Goal: Transaction & Acquisition: Purchase product/service

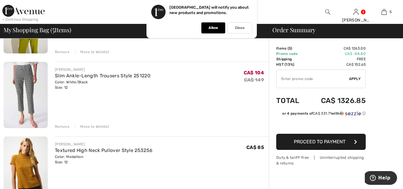
scroll to position [17, 0]
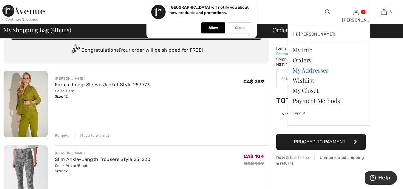
click at [307, 69] on link "My Addresses" at bounding box center [328, 70] width 72 height 10
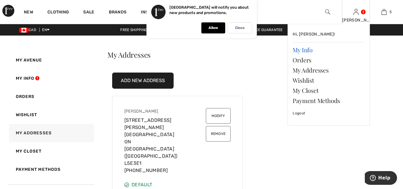
click at [308, 51] on link "My Info" at bounding box center [328, 50] width 72 height 10
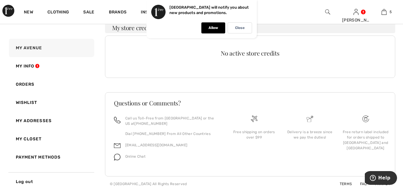
scroll to position [139, 0]
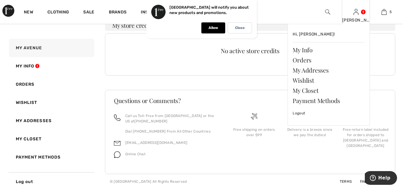
click at [358, 12] on link at bounding box center [355, 12] width 5 height 6
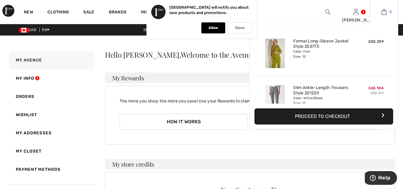
click at [385, 12] on img at bounding box center [383, 11] width 5 height 7
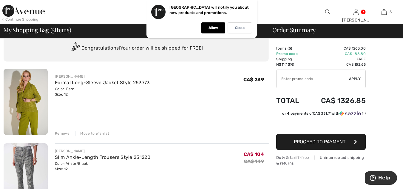
scroll to position [14, 0]
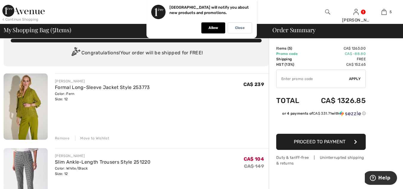
click at [61, 137] on div "Remove" at bounding box center [62, 137] width 15 height 5
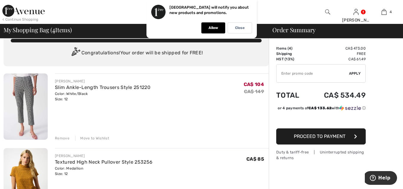
scroll to position [0, 0]
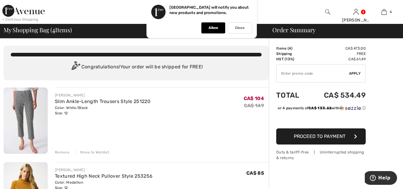
click at [212, 27] on p "Allow" at bounding box center [213, 28] width 10 height 4
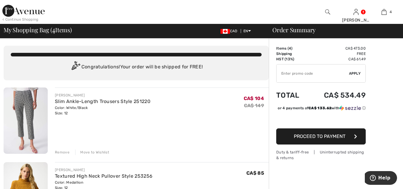
click at [31, 18] on div "< Continue Shopping" at bounding box center [20, 19] width 36 height 5
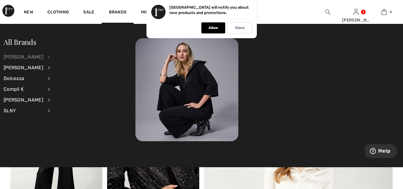
click at [26, 57] on div "[PERSON_NAME]" at bounding box center [24, 57] width 40 height 11
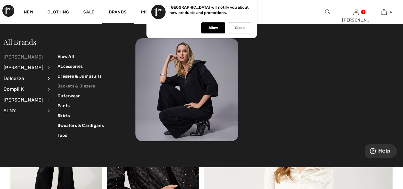
click at [69, 87] on link "Jackets & Blazers" at bounding box center [81, 86] width 46 height 10
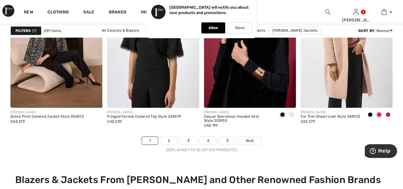
scroll to position [2599, 0]
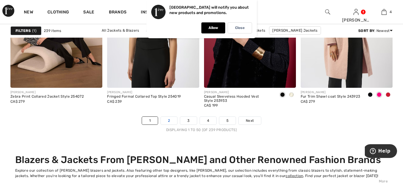
click at [169, 120] on link "2" at bounding box center [169, 121] width 16 height 8
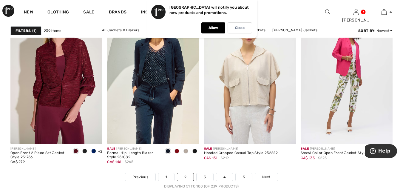
scroll to position [2551, 0]
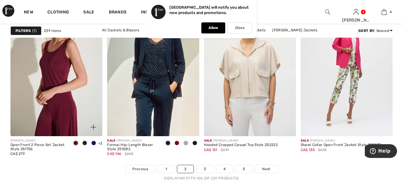
click at [65, 101] on img at bounding box center [56, 67] width 92 height 138
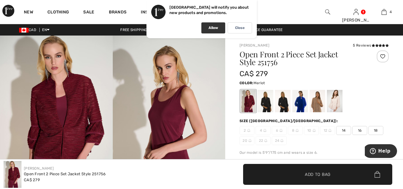
click at [212, 27] on p "Allow" at bounding box center [213, 28] width 10 height 4
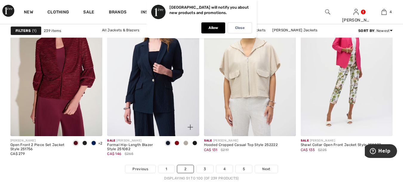
click at [172, 71] on img at bounding box center [153, 67] width 92 height 138
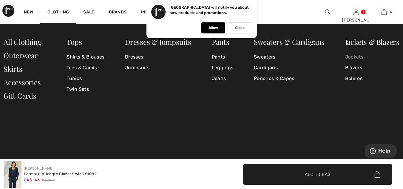
click at [358, 57] on link "Jackets" at bounding box center [372, 57] width 54 height 11
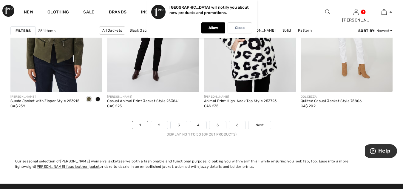
scroll to position [2622, 0]
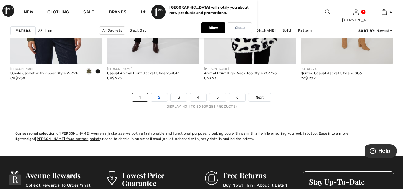
click at [159, 98] on link "2" at bounding box center [159, 97] width 16 height 8
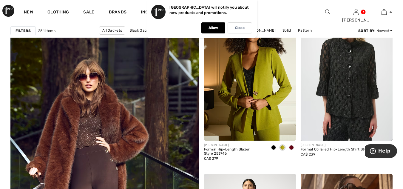
scroll to position [1482, 0]
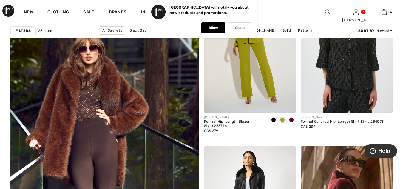
click at [215, 103] on img at bounding box center [250, 44] width 92 height 138
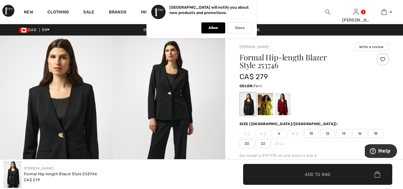
click at [265, 104] on div at bounding box center [265, 104] width 15 height 22
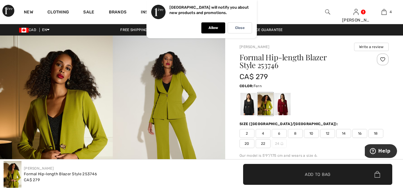
click at [178, 101] on img at bounding box center [169, 119] width 113 height 169
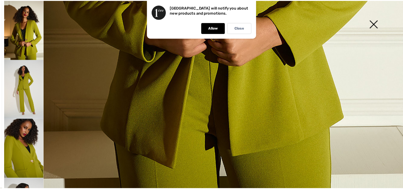
scroll to position [415, 0]
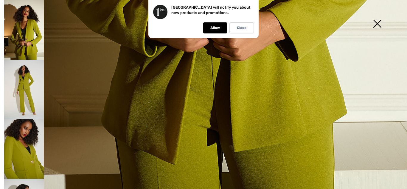
click at [377, 23] on img at bounding box center [377, 24] width 30 height 31
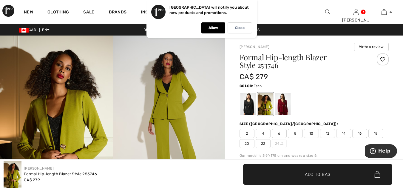
scroll to position [409, 0]
click at [328, 133] on span "12" at bounding box center [327, 133] width 15 height 9
click at [325, 171] on span "Add to Bag" at bounding box center [318, 174] width 26 height 6
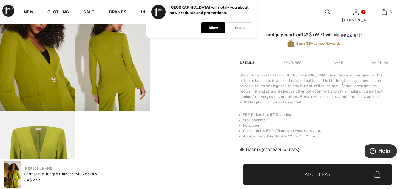
scroll to position [216, 0]
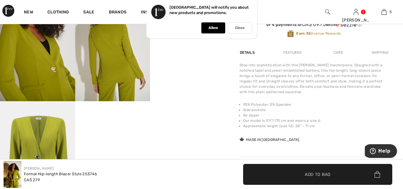
drag, startPoint x: 379, startPoint y: 54, endPoint x: 379, endPoint y: 59, distance: 5.1
click at [379, 54] on div "Shipping" at bounding box center [379, 52] width 18 height 11
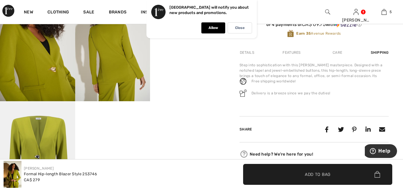
drag, startPoint x: 379, startPoint y: 59, endPoint x: 380, endPoint y: 63, distance: 4.3
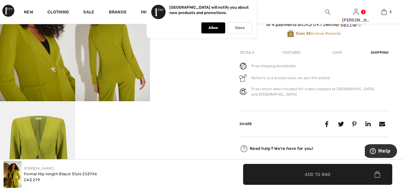
click at [381, 68] on div "Free shipping worldwide!" at bounding box center [313, 65] width 149 height 7
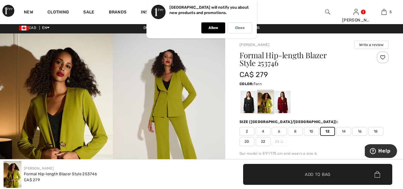
scroll to position [0, 0]
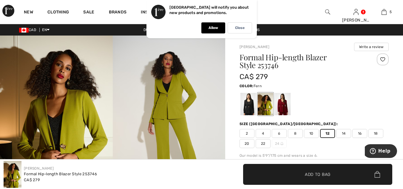
click at [193, 138] on img at bounding box center [169, 119] width 113 height 169
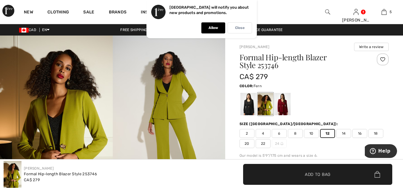
click at [244, 27] on p "Close" at bounding box center [240, 28] width 10 height 4
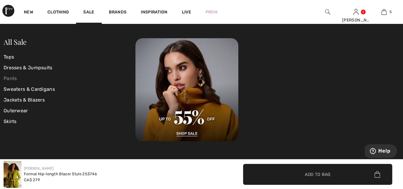
click at [17, 76] on link "Pants" at bounding box center [70, 78] width 132 height 11
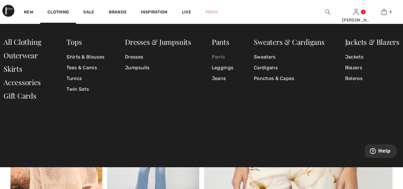
click at [221, 57] on link "Pants" at bounding box center [222, 57] width 21 height 11
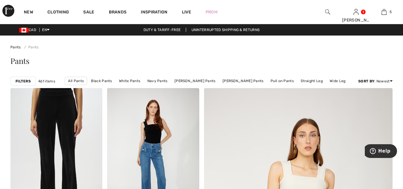
click at [25, 80] on strong "Filters" at bounding box center [22, 80] width 15 height 5
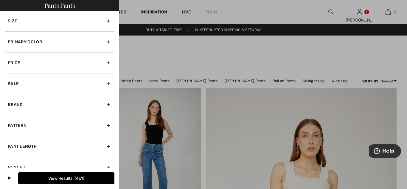
click at [29, 105] on div "Brand" at bounding box center [60, 104] width 110 height 21
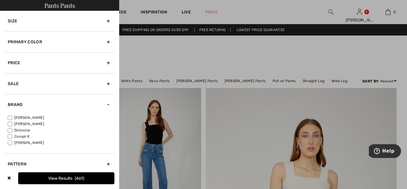
click at [26, 116] on label "[PERSON_NAME]" at bounding box center [61, 117] width 107 height 5
click at [12, 116] on input"] "[PERSON_NAME]" at bounding box center [10, 117] width 4 height 4
checkbox input"] "true"
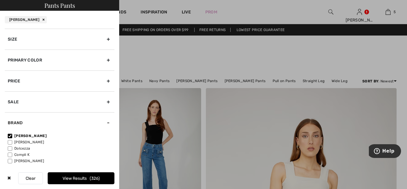
click at [103, 60] on div "Primary Color" at bounding box center [60, 59] width 110 height 21
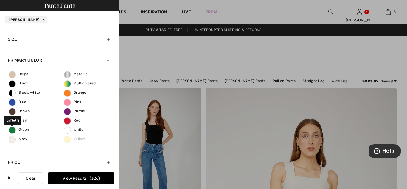
click at [13, 128] on span "Green" at bounding box center [19, 129] width 20 height 4
click at [0, 0] on input "Green" at bounding box center [0, 0] width 0 height 0
click at [66, 179] on button "View Results 17" at bounding box center [81, 178] width 67 height 12
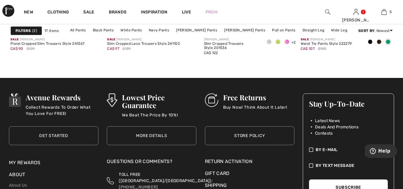
scroll to position [993, 0]
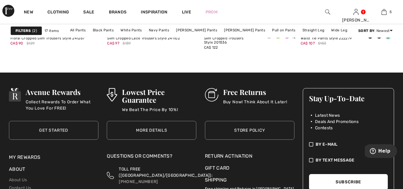
click at [316, 13] on div at bounding box center [327, 12] width 28 height 24
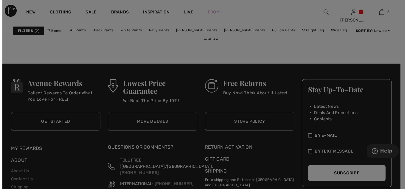
scroll to position [1000, 0]
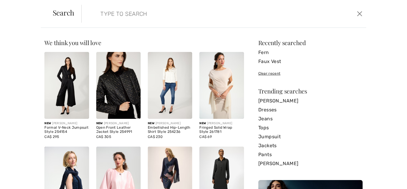
click at [144, 13] on input "search" at bounding box center [193, 14] width 194 height 18
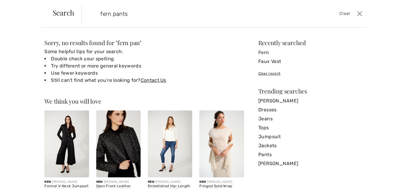
type input "fern pants"
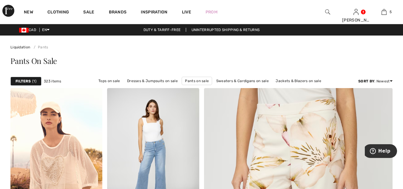
click at [380, 47] on div "Liquidation Pants" at bounding box center [201, 42] width 382 height 14
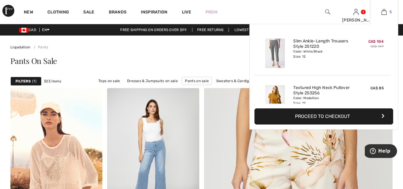
click at [387, 13] on link "5" at bounding box center [384, 11] width 28 height 7
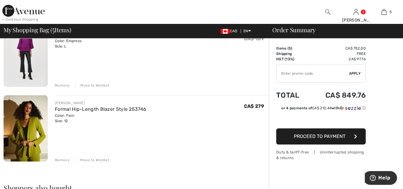
scroll to position [294, 0]
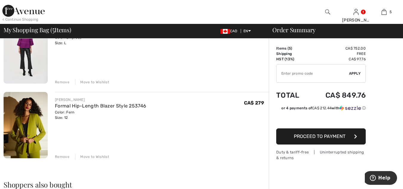
click at [61, 156] on div "Remove" at bounding box center [62, 156] width 15 height 5
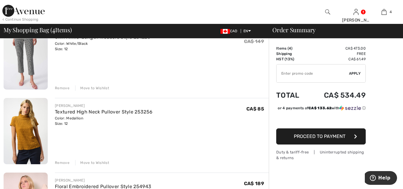
scroll to position [0, 0]
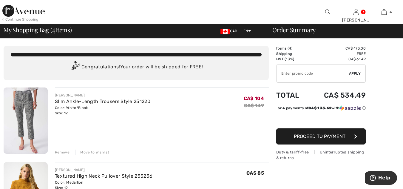
click at [13, 19] on div "< Continue Shopping" at bounding box center [20, 19] width 36 height 5
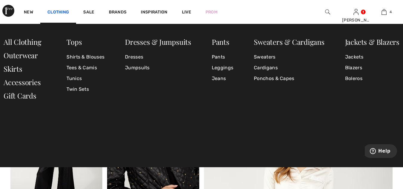
click at [61, 10] on link "Clothing" at bounding box center [57, 13] width 21 height 6
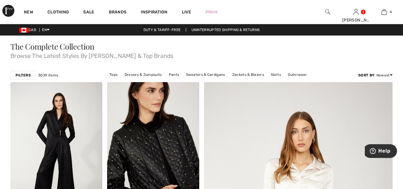
click at [61, 10] on link "Clothing" at bounding box center [57, 13] width 21 height 6
click at [241, 75] on link "Jackets & Blazers" at bounding box center [248, 75] width 38 height 8
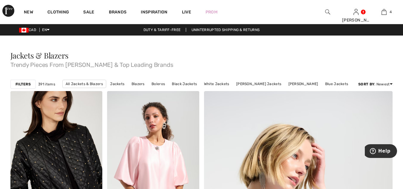
click at [25, 84] on strong "Filters" at bounding box center [22, 83] width 15 height 5
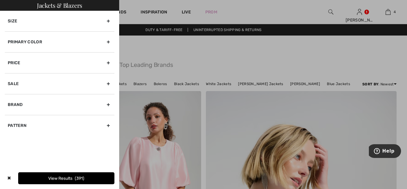
click at [32, 102] on div "Brand" at bounding box center [60, 104] width 110 height 21
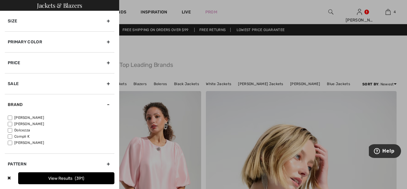
click at [31, 117] on label "[PERSON_NAME]" at bounding box center [61, 117] width 107 height 5
click at [12, 117] on input"] "[PERSON_NAME]" at bounding box center [10, 117] width 4 height 4
checkbox input"] "true"
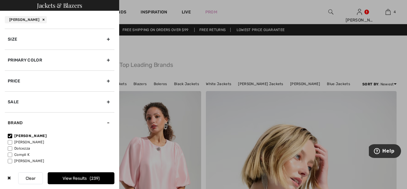
click at [103, 38] on div "Size" at bounding box center [60, 39] width 110 height 21
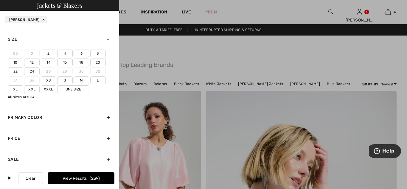
click at [31, 62] on label "12" at bounding box center [31, 62] width 15 height 8
click at [0, 0] on input"] "12" at bounding box center [0, 0] width 0 height 0
click at [100, 80] on label "L" at bounding box center [97, 80] width 15 height 8
click at [0, 0] on input"] "L" at bounding box center [0, 0] width 0 height 0
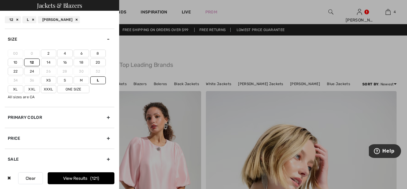
click at [103, 179] on button "View Results 121" at bounding box center [81, 178] width 67 height 12
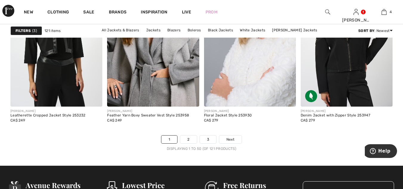
scroll to position [2614, 0]
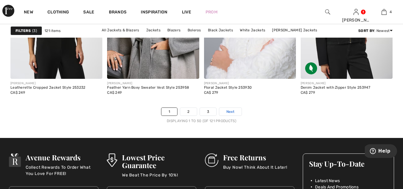
click at [230, 112] on span "Next" at bounding box center [230, 111] width 8 height 5
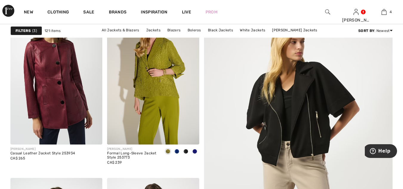
scroll to position [95, 0]
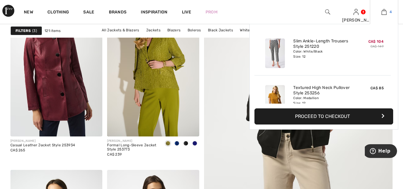
click at [388, 15] on link "4" at bounding box center [384, 11] width 28 height 7
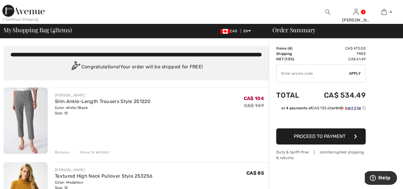
click at [28, 19] on div "< Continue Shopping" at bounding box center [20, 19] width 36 height 5
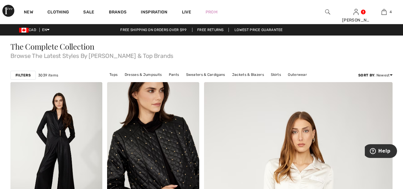
click at [28, 74] on strong "Filters" at bounding box center [22, 74] width 15 height 5
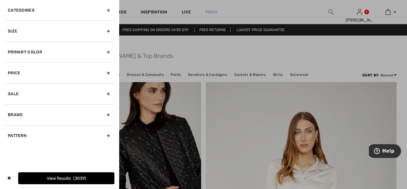
click at [33, 115] on div "Brand" at bounding box center [60, 114] width 110 height 21
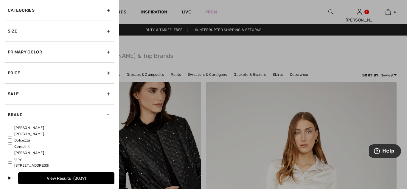
click at [32, 127] on label "[PERSON_NAME]" at bounding box center [61, 127] width 107 height 5
click at [12, 127] on input"] "[PERSON_NAME]" at bounding box center [10, 127] width 4 height 4
checkbox input"] "true"
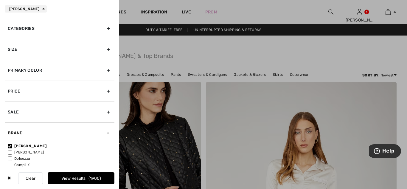
click at [104, 48] on div "Size" at bounding box center [60, 49] width 110 height 21
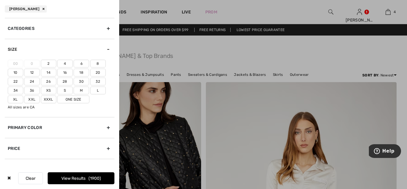
click at [32, 73] on label "12" at bounding box center [31, 73] width 15 height 8
click at [0, 0] on input"] "12" at bounding box center [0, 0] width 0 height 0
click at [99, 89] on label "L" at bounding box center [97, 90] width 15 height 8
click at [0, 0] on input"] "L" at bounding box center [0, 0] width 0 height 0
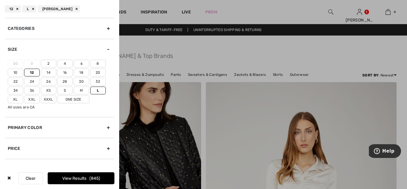
click at [103, 127] on div "Primary Color" at bounding box center [60, 127] width 110 height 21
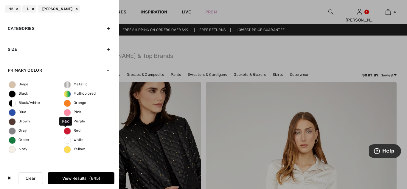
click at [65, 130] on span "Red" at bounding box center [72, 130] width 16 height 4
click at [0, 0] on input "Red" at bounding box center [0, 0] width 0 height 0
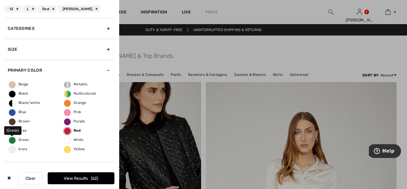
click at [12, 139] on span "Green" at bounding box center [19, 139] width 20 height 4
click at [0, 0] on input "Green" at bounding box center [0, 0] width 0 height 0
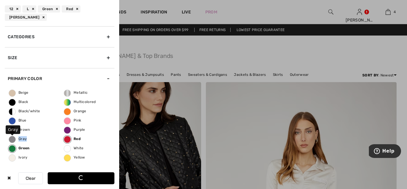
click at [12, 139] on span "Gray" at bounding box center [18, 139] width 18 height 4
click at [0, 0] on input "Gray" at bounding box center [0, 0] width 0 height 0
click at [11, 137] on label "Gray" at bounding box center [12, 139] width 7 height 7
click at [0, 0] on input "Gray" at bounding box center [0, 0] width 0 height 0
click at [70, 179] on button "View Results 104" at bounding box center [81, 178] width 67 height 12
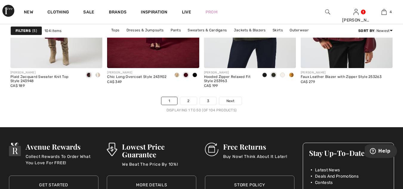
scroll to position [2614, 0]
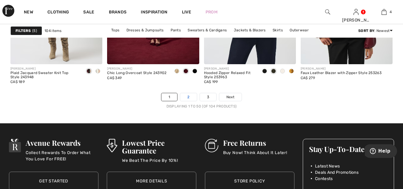
click at [185, 97] on link "2" at bounding box center [188, 97] width 16 height 8
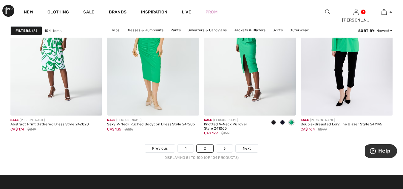
scroll to position [2591, 0]
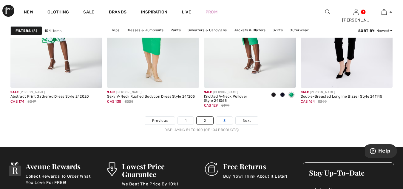
click at [224, 120] on link "3" at bounding box center [224, 121] width 16 height 8
